Goal: Task Accomplishment & Management: Manage account settings

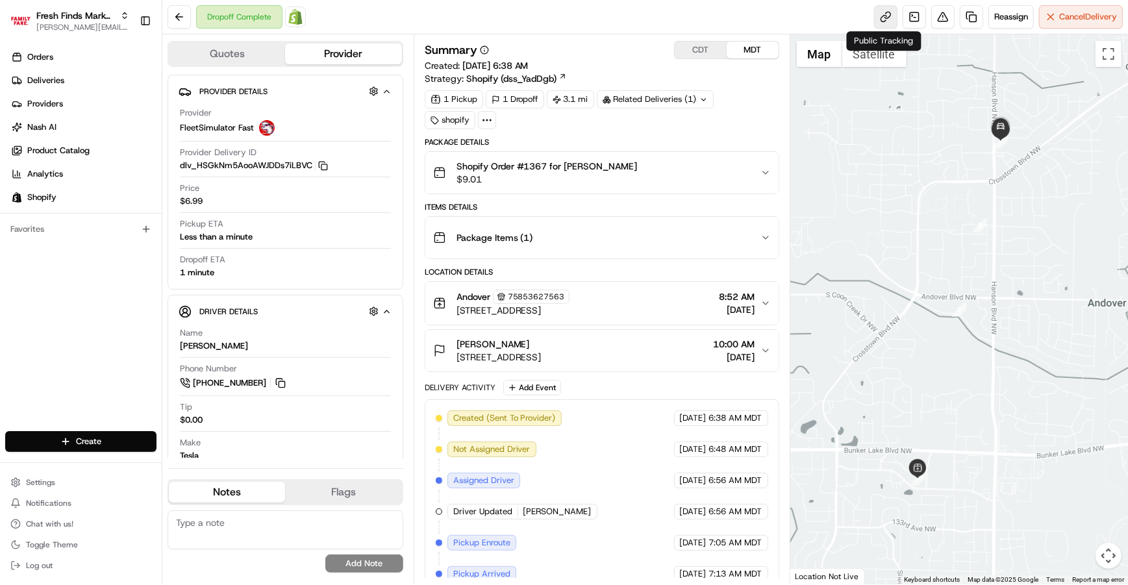
click at [884, 16] on link at bounding box center [885, 16] width 23 height 23
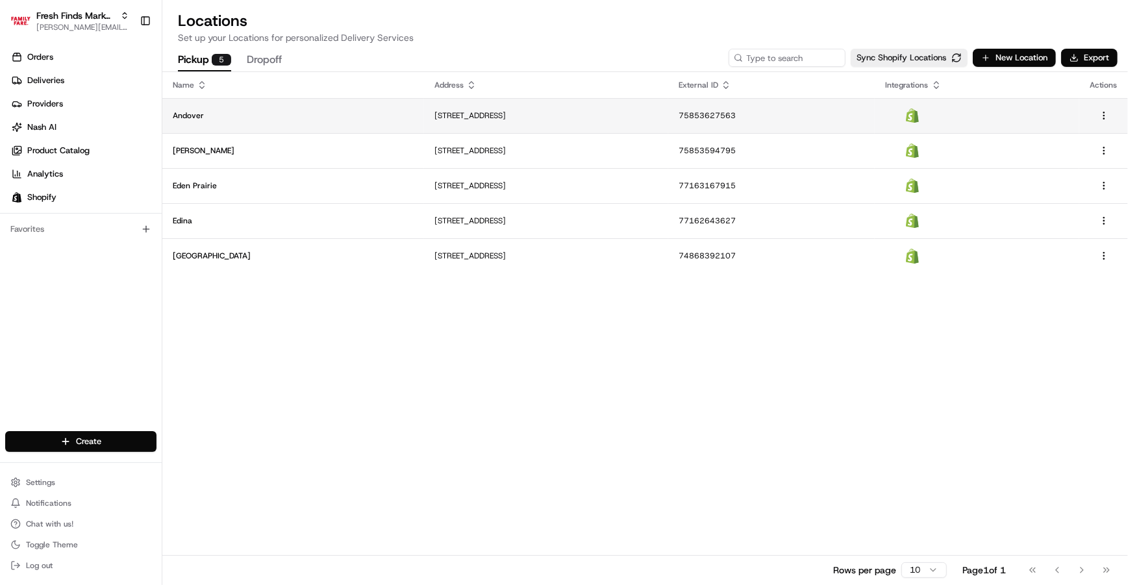
click at [261, 118] on p "Andover" at bounding box center [293, 115] width 241 height 10
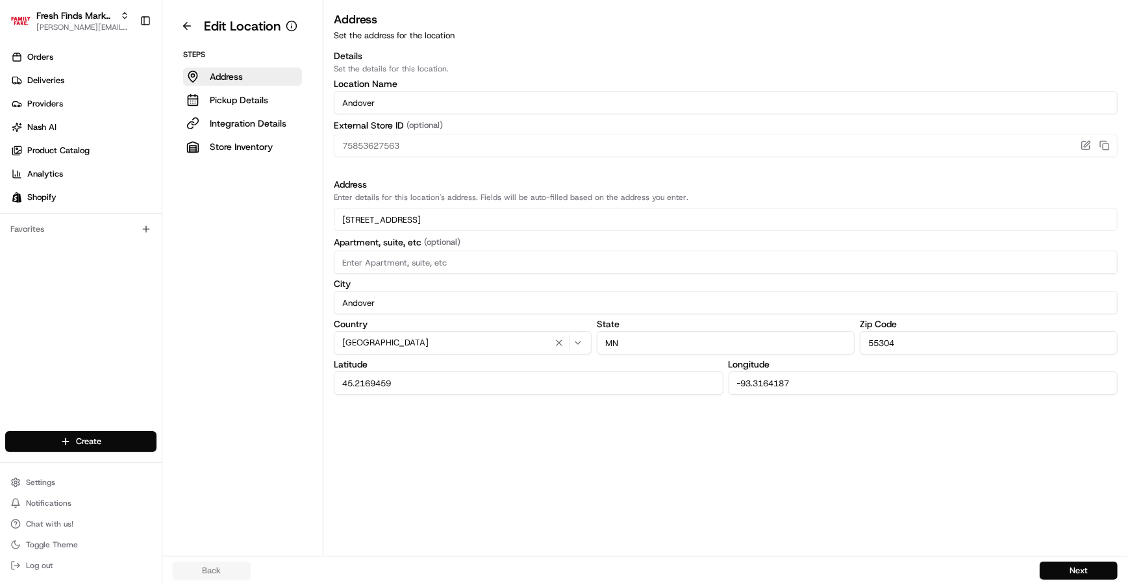
click at [261, 118] on p "Integration Details" at bounding box center [248, 123] width 77 height 13
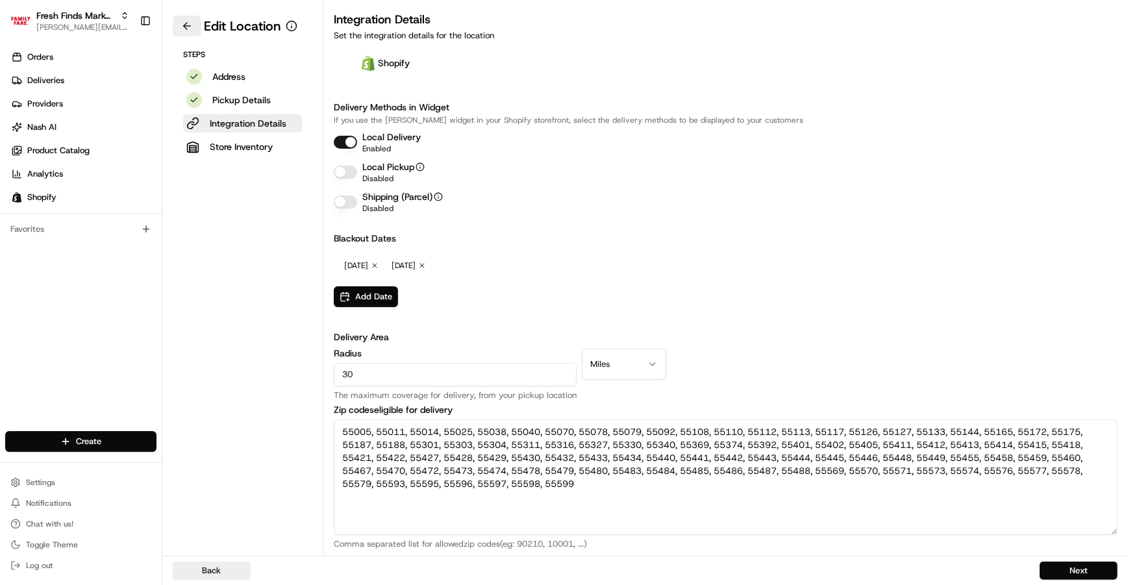
click at [188, 32] on button at bounding box center [187, 26] width 29 height 21
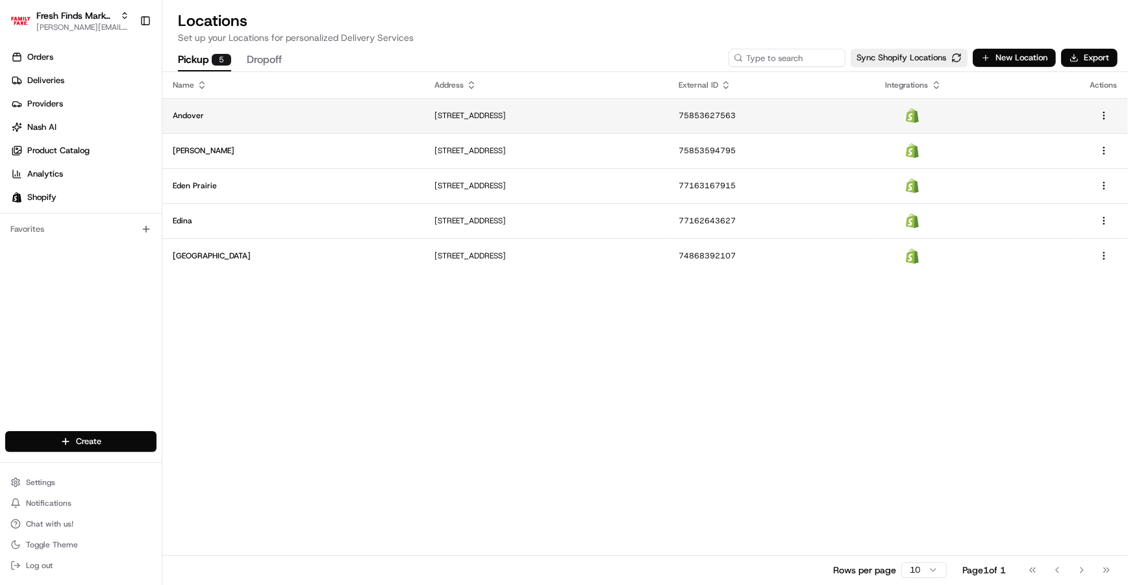
click at [251, 121] on td "Andover" at bounding box center [293, 115] width 262 height 35
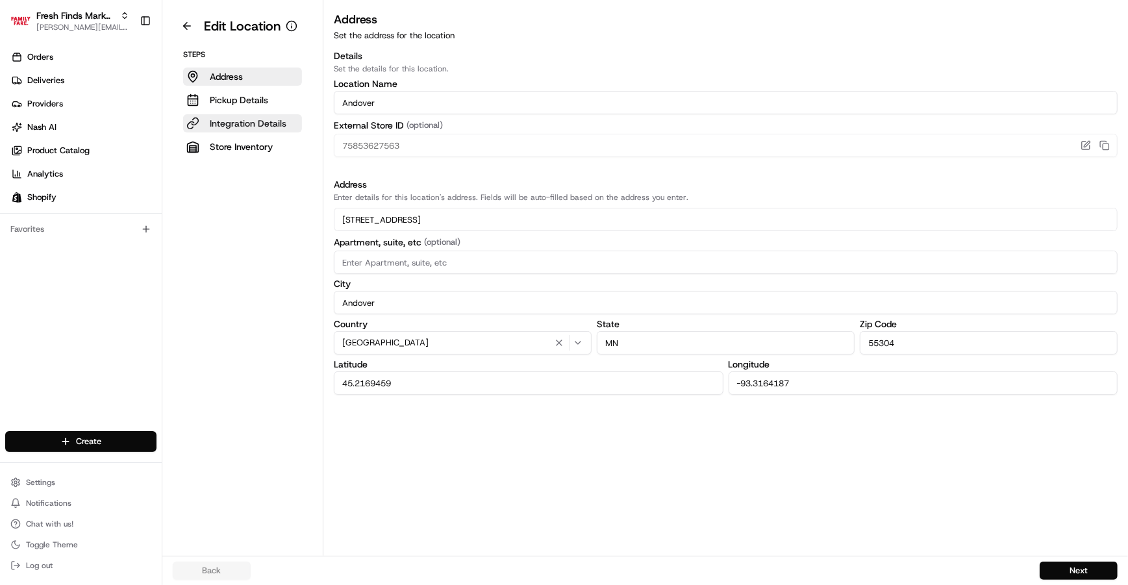
click at [251, 121] on p "Integration Details" at bounding box center [248, 123] width 77 height 13
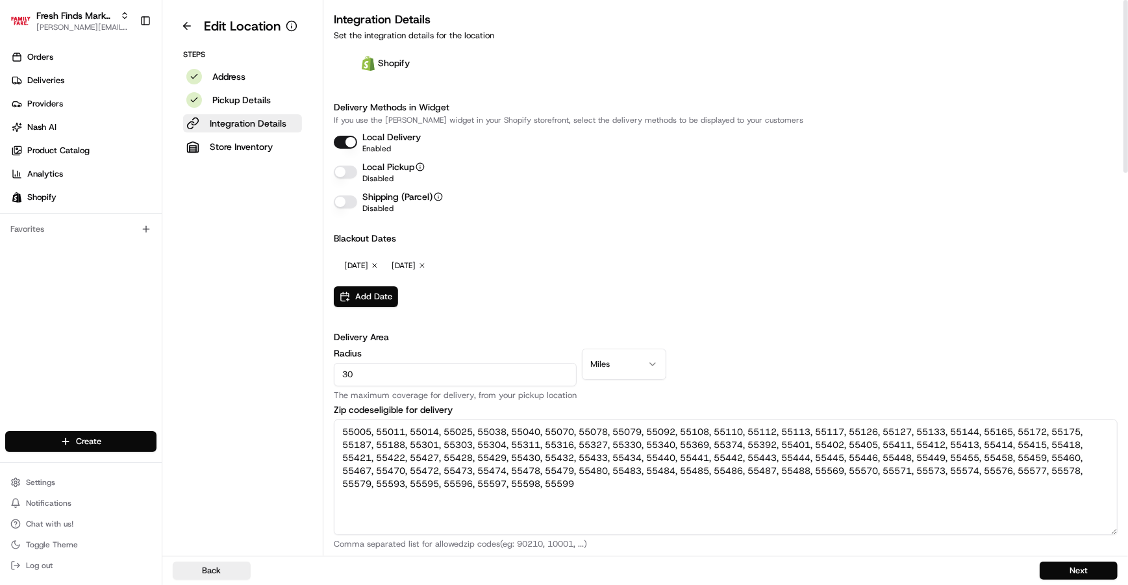
click at [346, 144] on button "Local Delivery" at bounding box center [345, 142] width 23 height 13
click at [344, 172] on button "Local Pickup" at bounding box center [345, 172] width 23 height 13
click at [335, 140] on button "Local Delivery" at bounding box center [345, 142] width 23 height 13
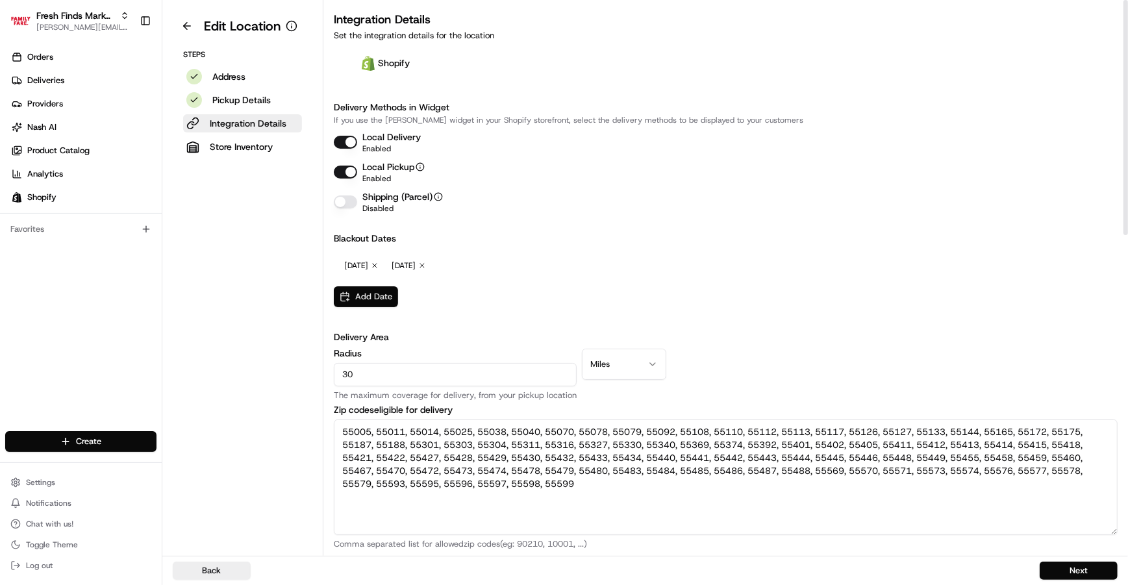
click at [386, 301] on button "Add Date" at bounding box center [366, 296] width 64 height 21
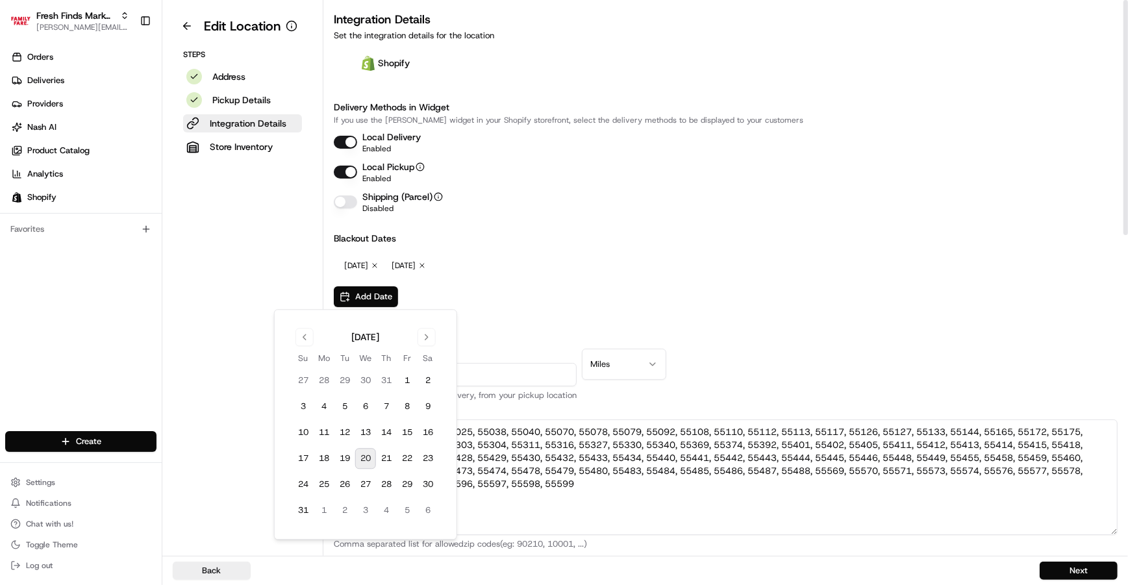
click at [755, 288] on div "Blackout Dates [DATE] Remove [DATE] Remove Add Date" at bounding box center [726, 269] width 784 height 75
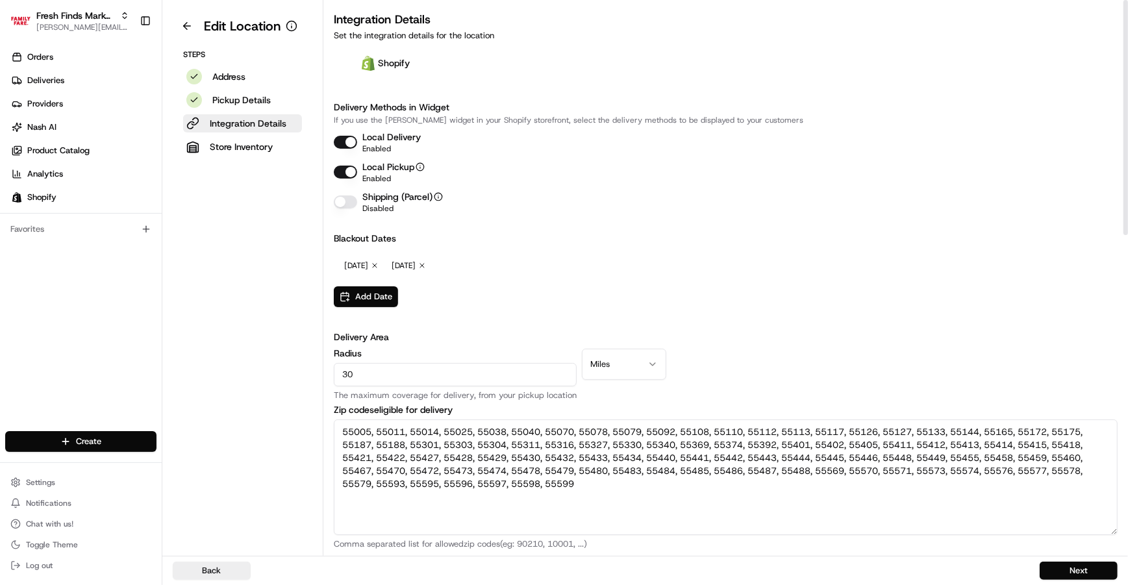
click at [410, 381] on input "30" at bounding box center [455, 374] width 243 height 23
click at [410, 375] on input "30" at bounding box center [455, 374] width 243 height 23
type input "50"
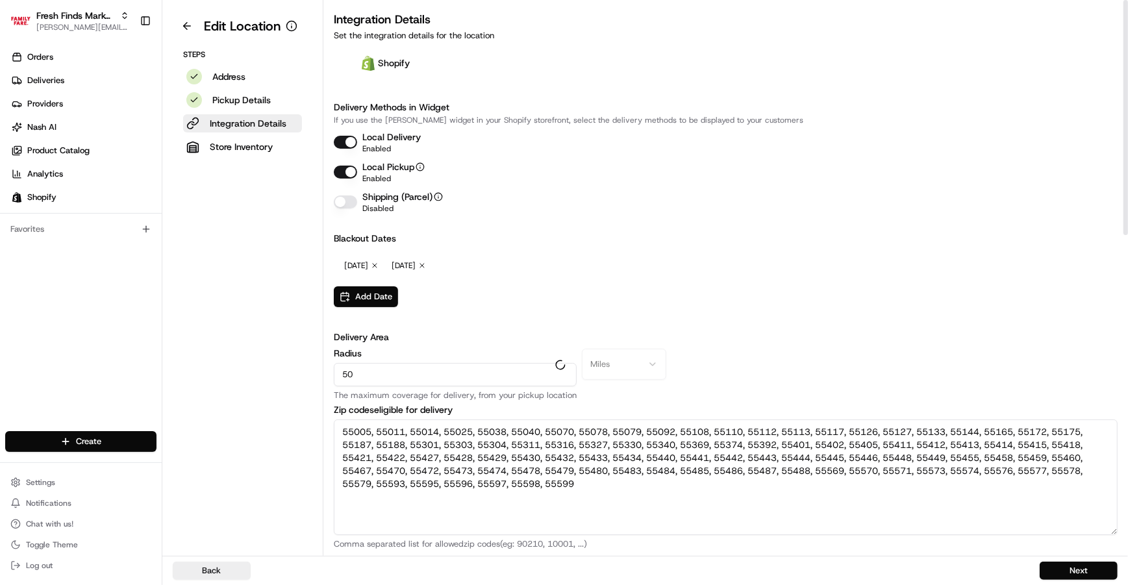
type textarea "54020, 54025, 54082, 55002, 55003, 55005, 55008, 55011, 55012, 55013, 55014, 55…"
type textarea "[GEOGRAPHIC_DATA], [GEOGRAPHIC_DATA], [GEOGRAPHIC_DATA], [GEOGRAPHIC_DATA], [GE…"
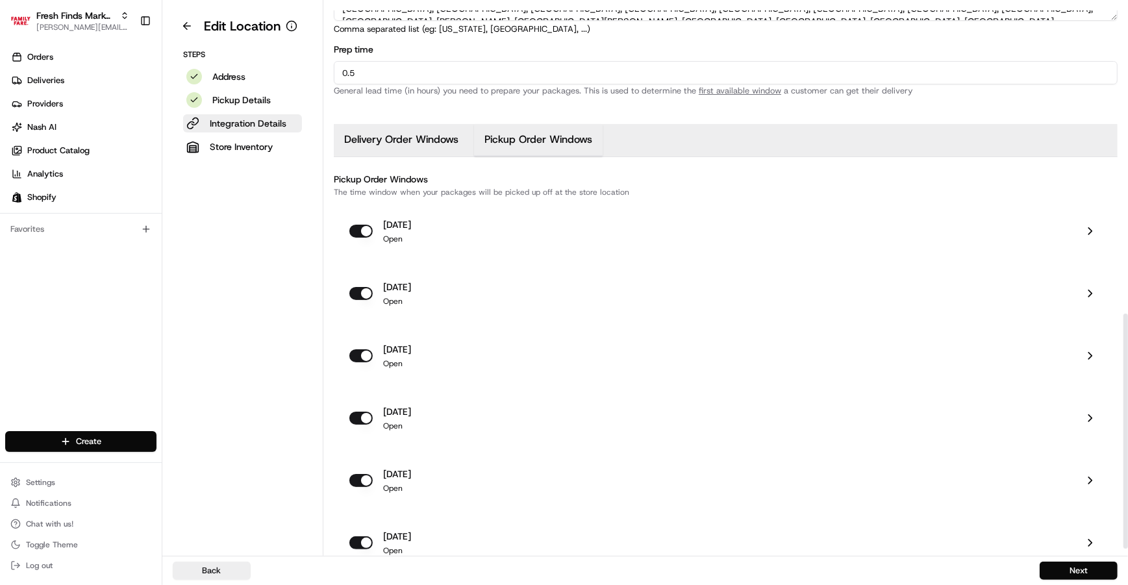
scroll to position [727, 0]
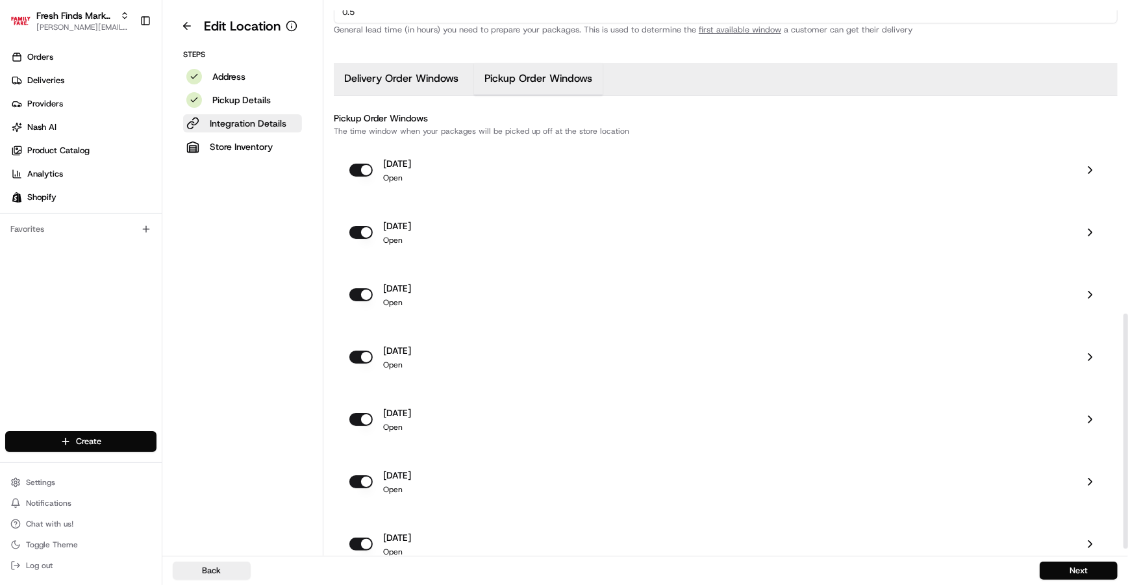
click at [1088, 171] on icon at bounding box center [1090, 170] width 13 height 13
click at [489, 236] on div "[DATE] Open" at bounding box center [700, 232] width 703 height 26
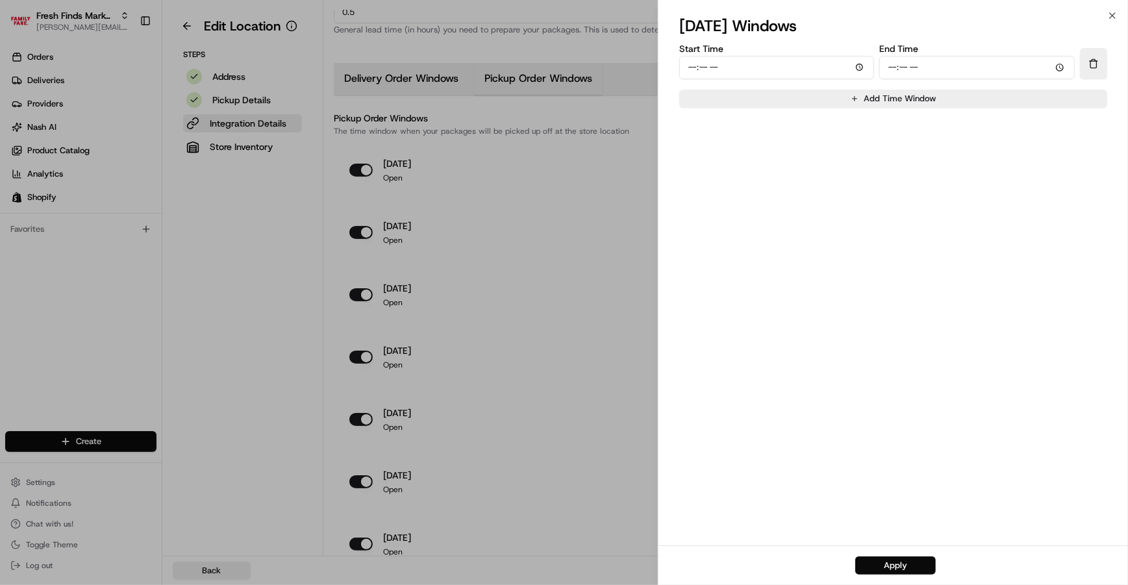
click at [757, 68] on input "Start Time" at bounding box center [776, 67] width 195 height 23
type input "10:00"
click at [892, 65] on input "End Time" at bounding box center [977, 67] width 195 height 23
type input "11:00"
click at [899, 561] on button "Apply" at bounding box center [896, 566] width 81 height 18
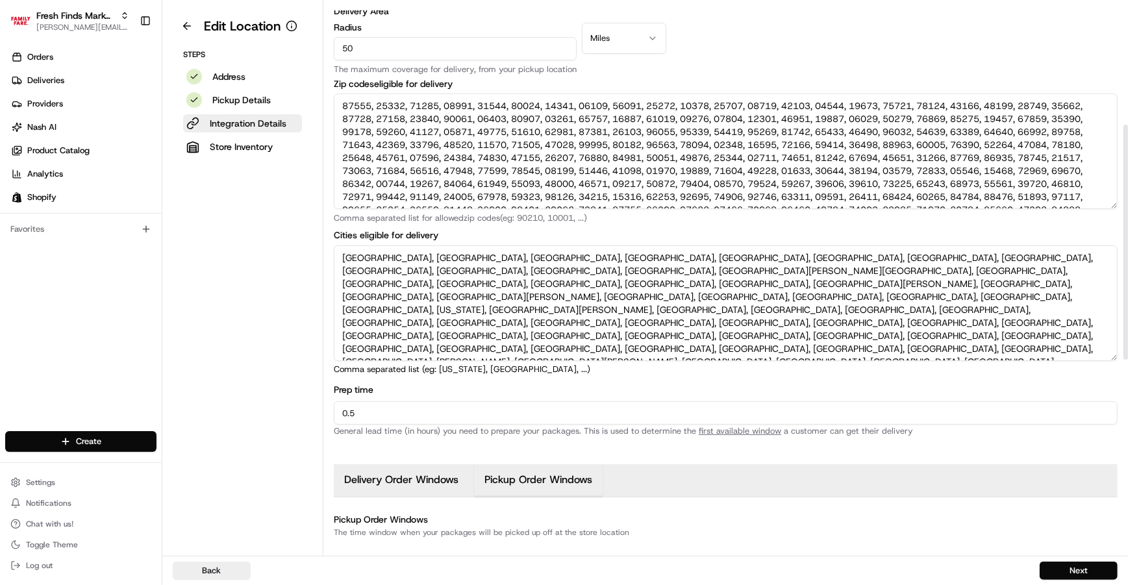
scroll to position [244, 0]
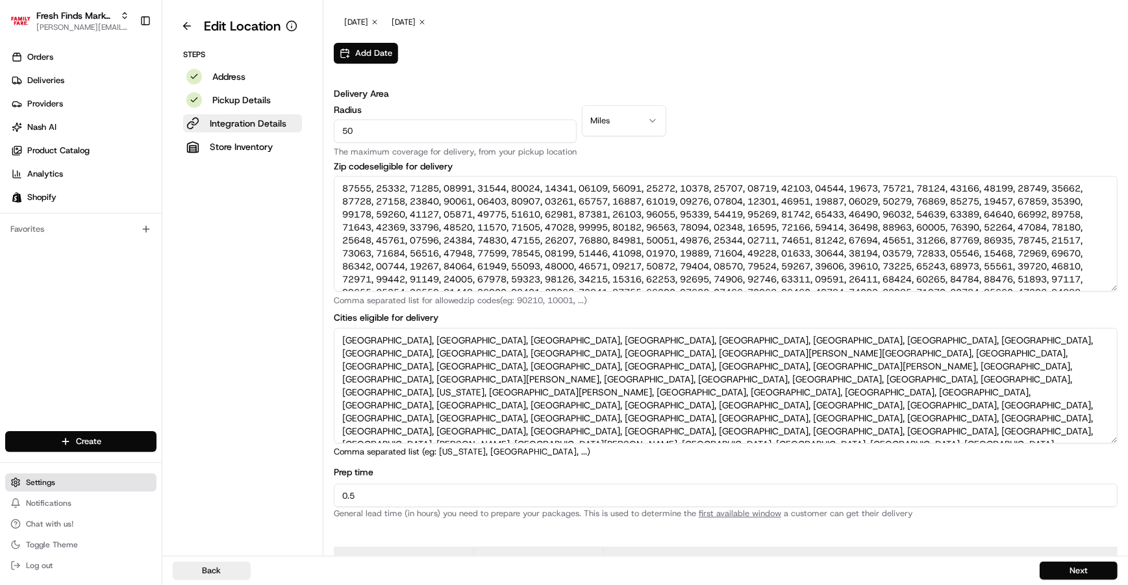
click at [32, 487] on span "Settings" at bounding box center [40, 482] width 29 height 10
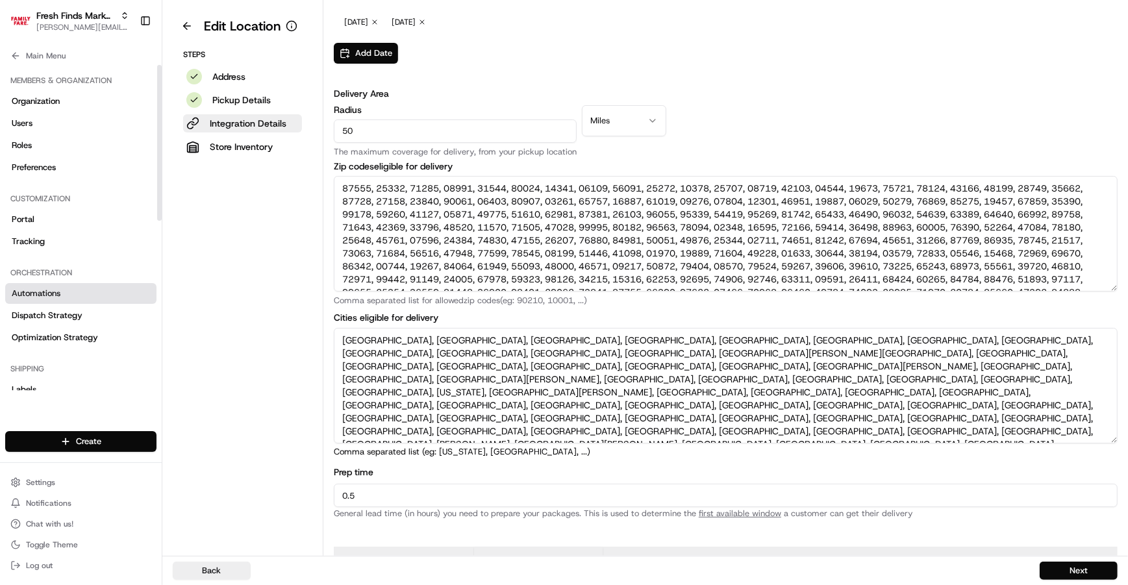
click at [39, 291] on span "Automations" at bounding box center [36, 294] width 49 height 12
